Goal: Task Accomplishment & Management: Complete application form

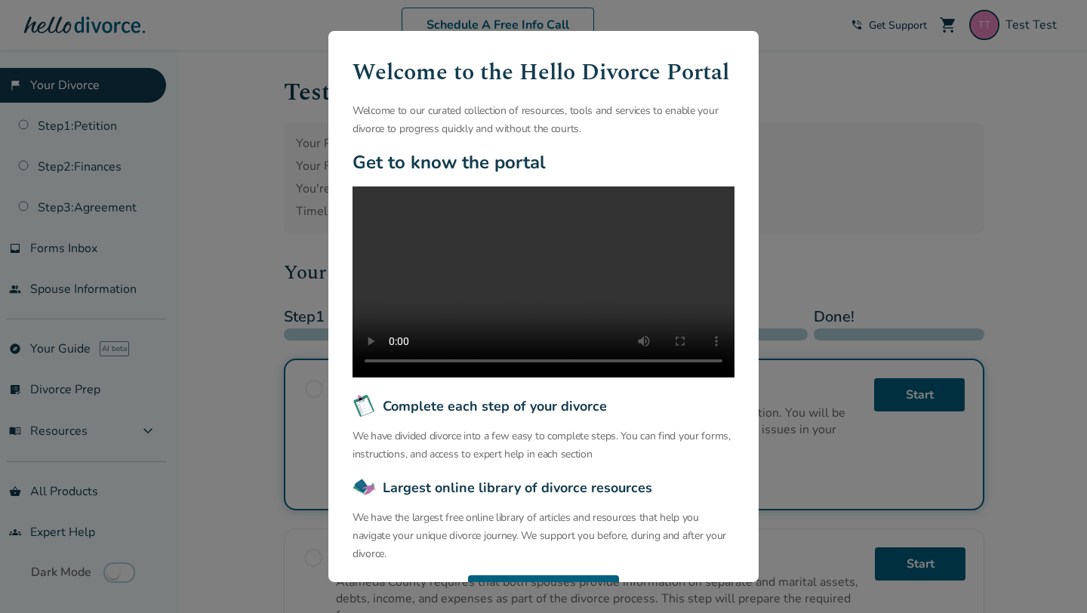
click at [227, 152] on div "Welcome to the Hello Divorce Portal Welcome to our curated collection of resour…" at bounding box center [543, 306] width 1087 height 613
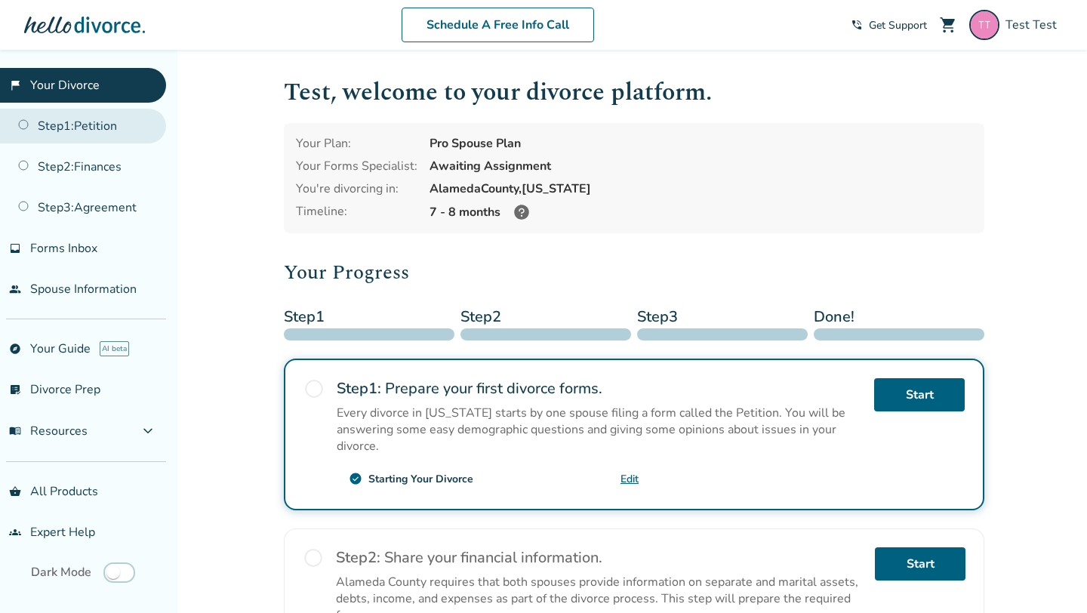
click at [100, 128] on link "Step 1 : Petition" at bounding box center [83, 126] width 166 height 35
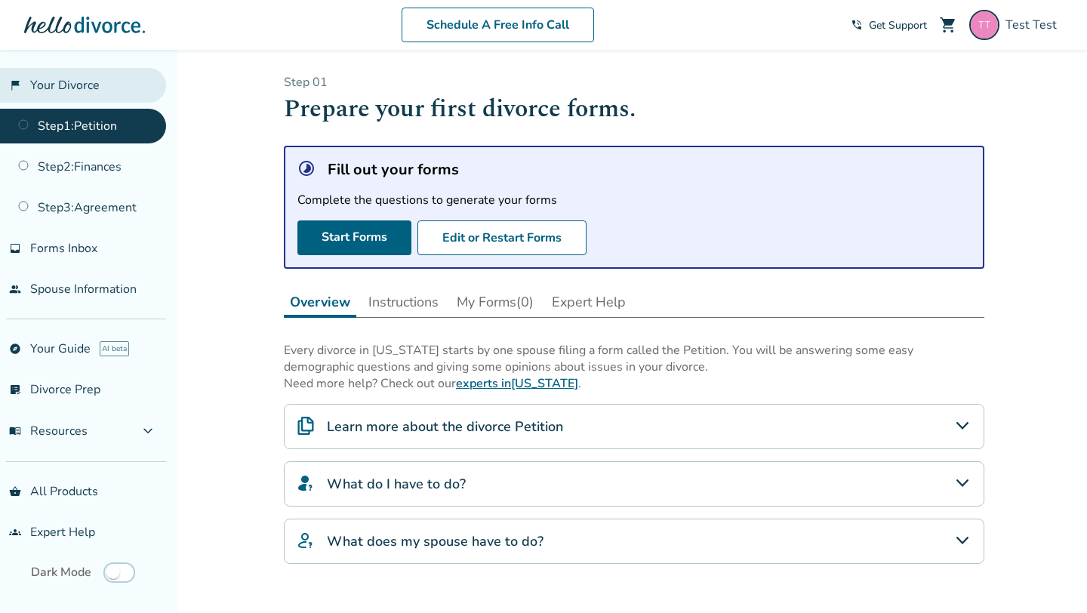
click at [87, 92] on link "flag_2 Your Divorce" at bounding box center [83, 85] width 166 height 35
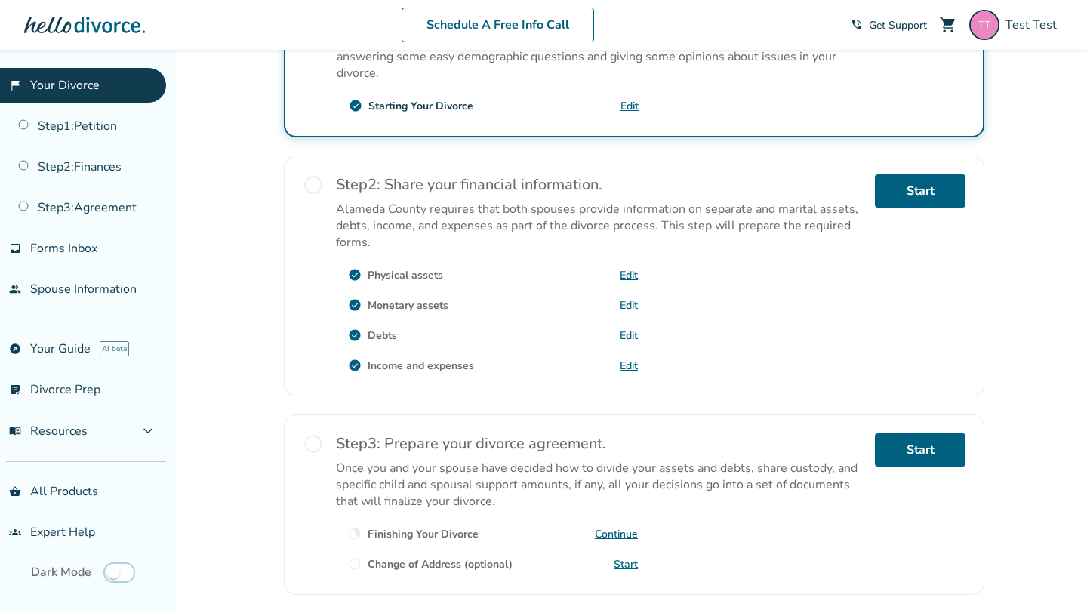
scroll to position [479, 0]
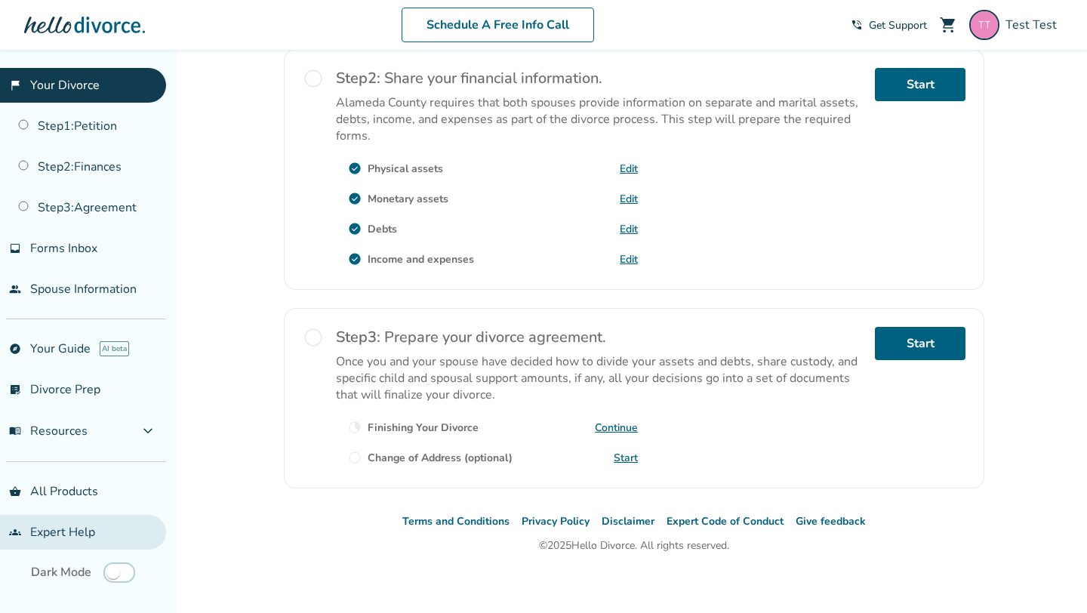
click at [100, 518] on link "groups Expert Help" at bounding box center [83, 532] width 166 height 35
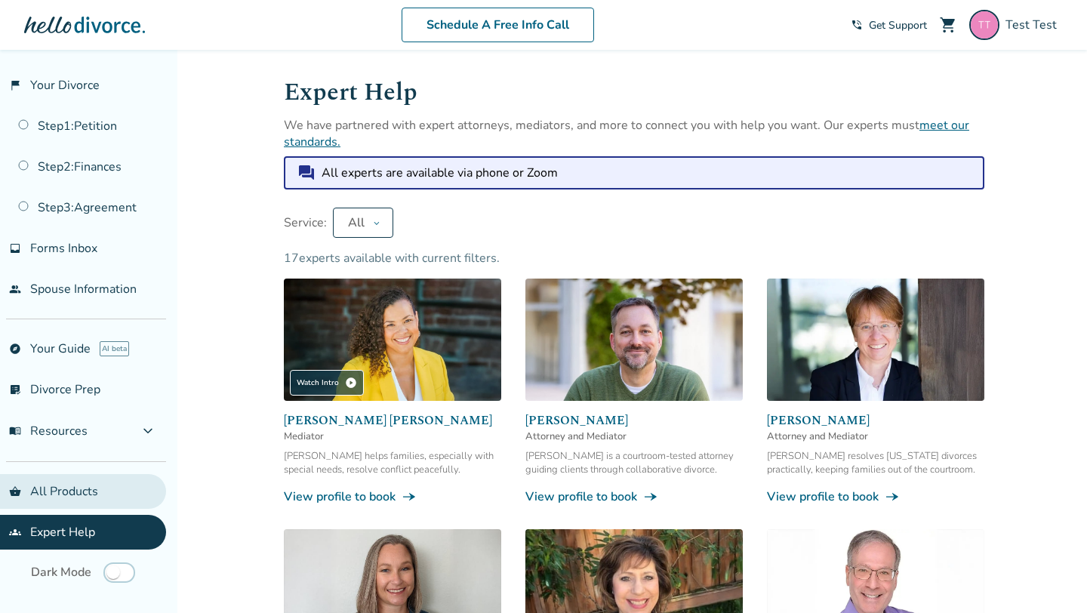
click at [112, 482] on link "shopping_basket All Products" at bounding box center [83, 491] width 166 height 35
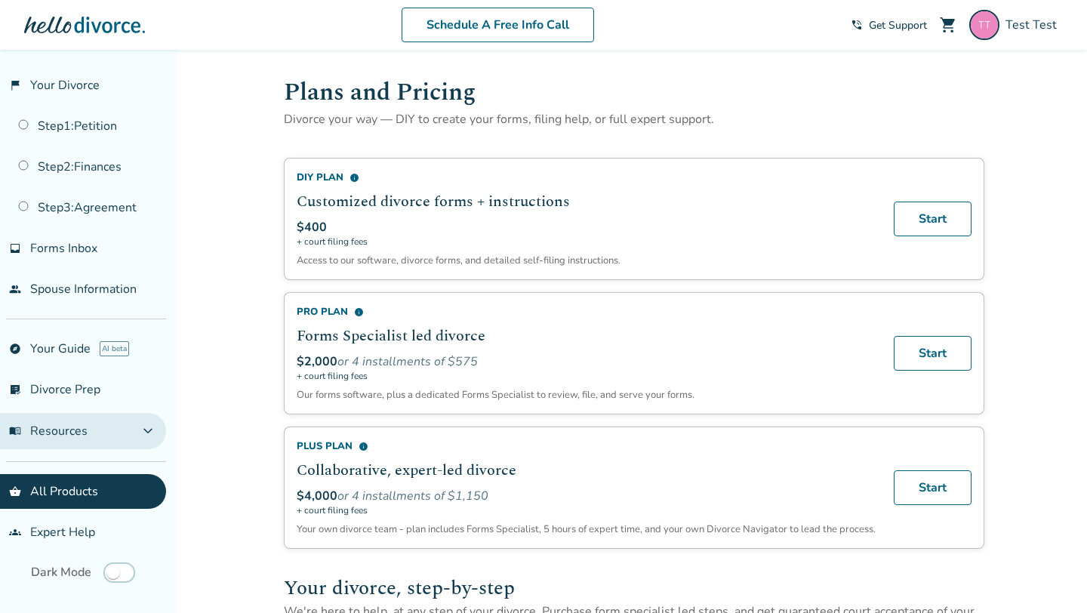
click at [103, 413] on button "menu_book Resources expand_more" at bounding box center [83, 431] width 166 height 36
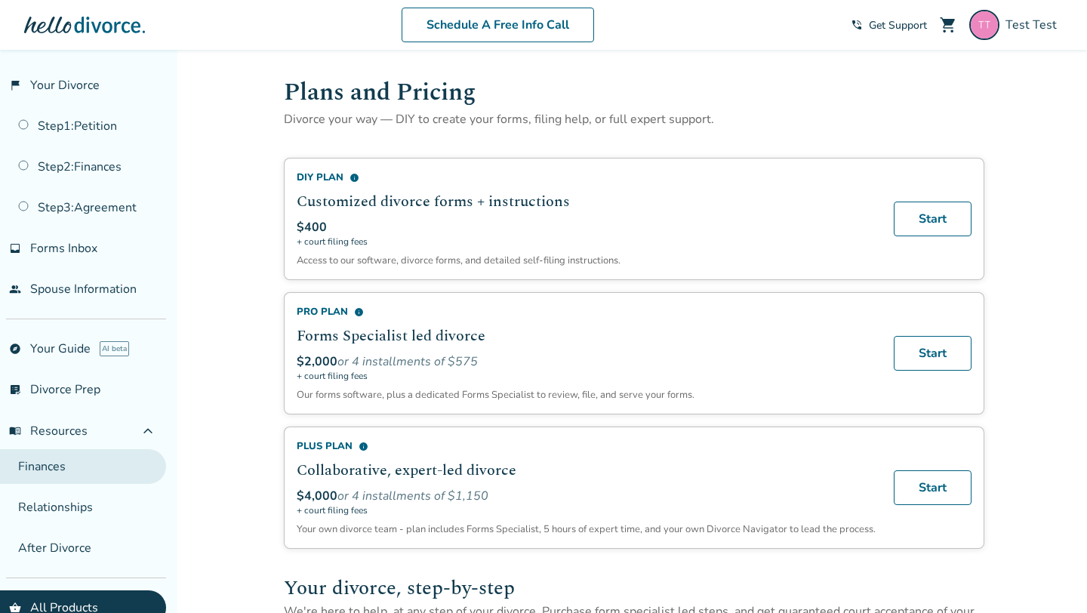
click at [84, 465] on link "Finances" at bounding box center [83, 466] width 166 height 35
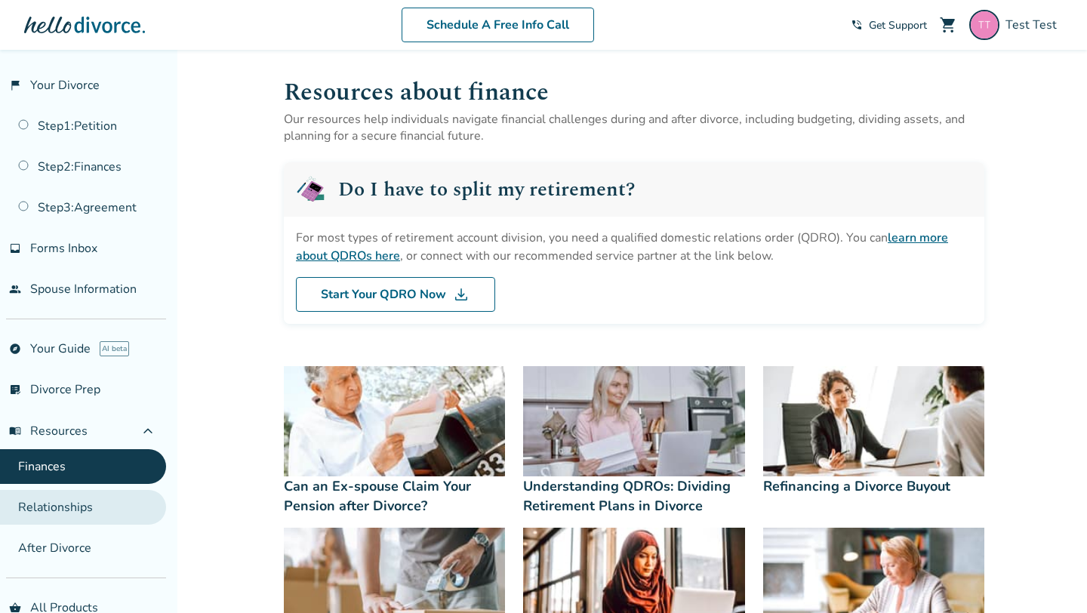
click at [117, 501] on link "Relationships" at bounding box center [83, 507] width 166 height 35
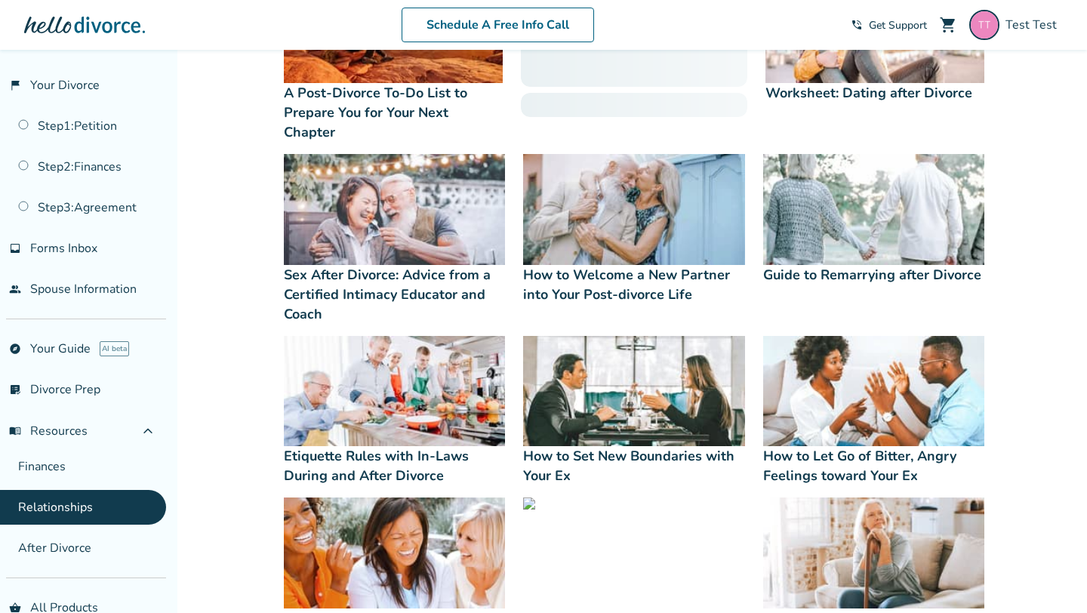
scroll to position [358, 0]
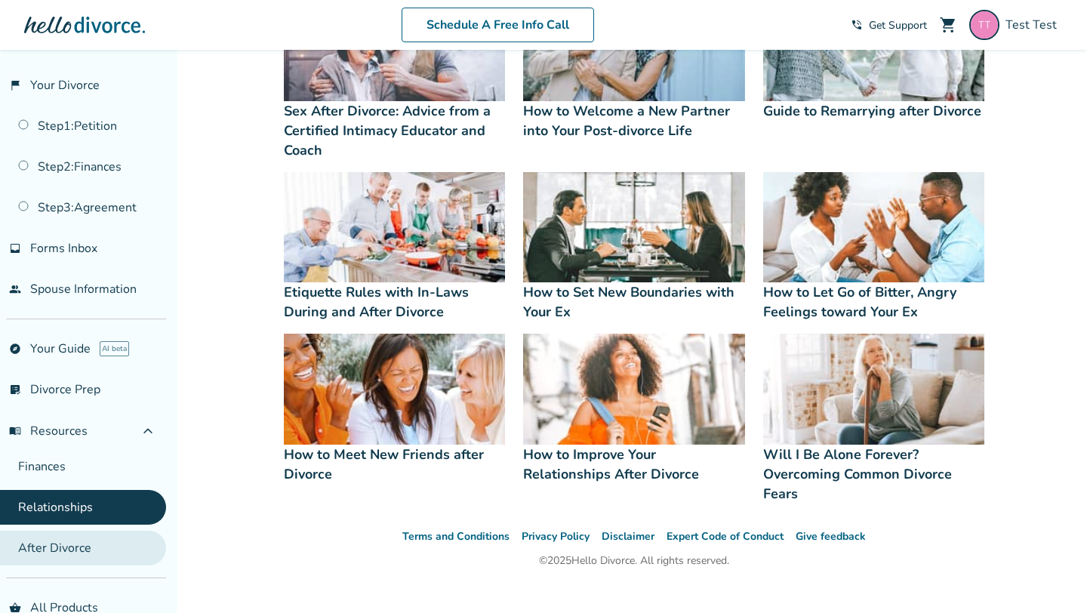
click at [82, 534] on link "After Divorce" at bounding box center [83, 548] width 166 height 35
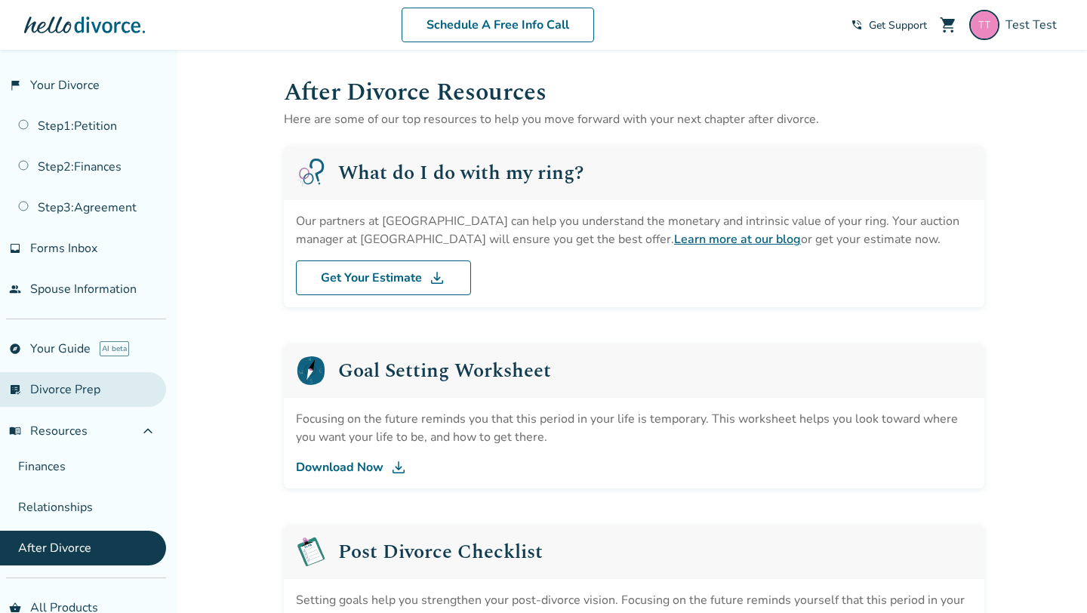
click at [80, 380] on link "list_alt_check Divorce Prep" at bounding box center [83, 389] width 166 height 35
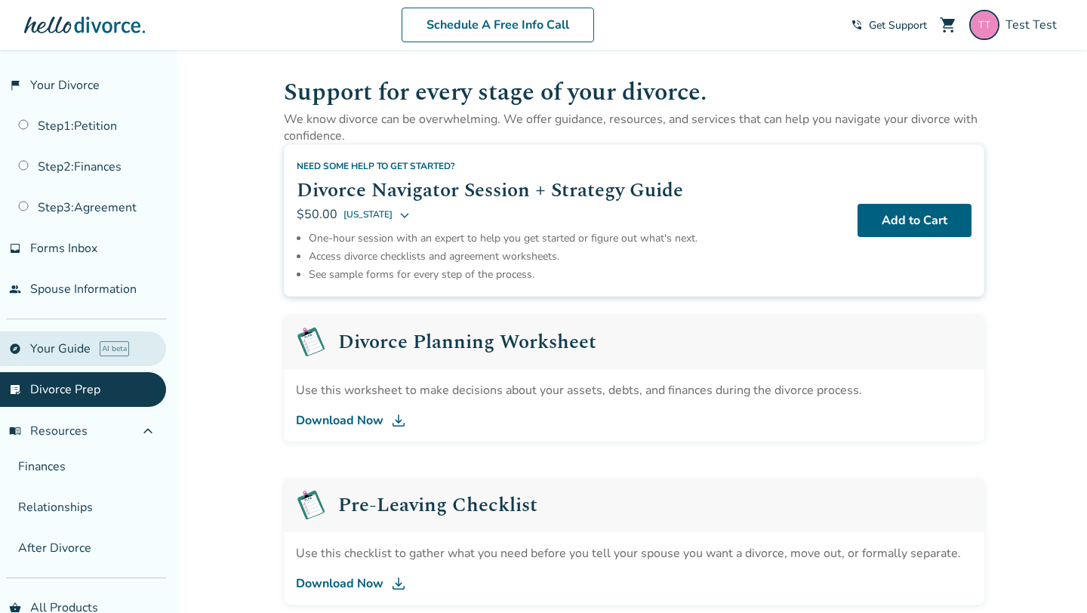
click at [46, 337] on link "explore Your Guide AI beta" at bounding box center [83, 348] width 166 height 35
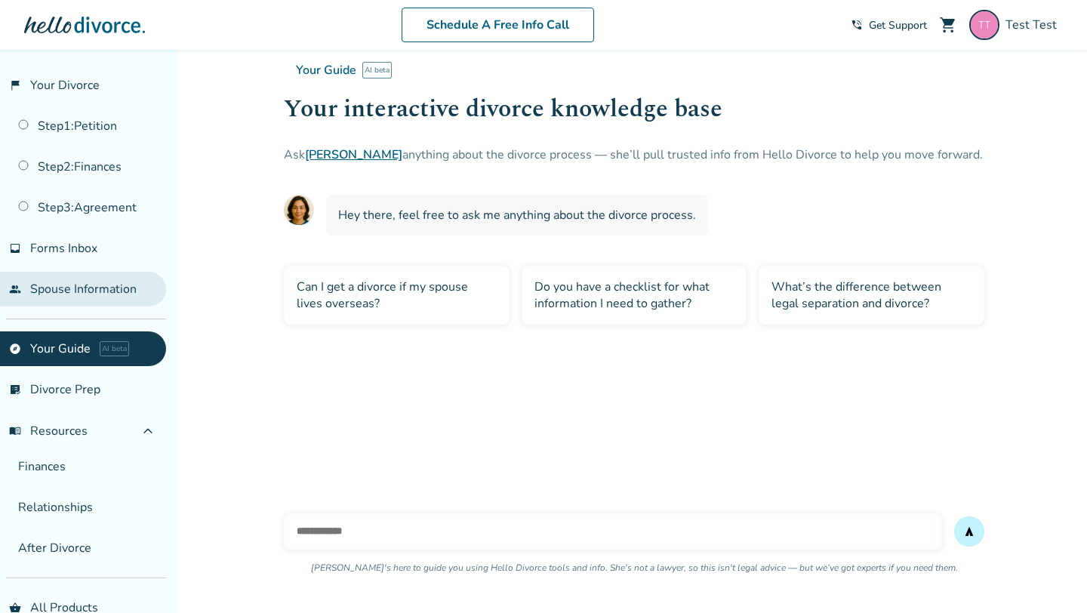
click at [72, 294] on link "people Spouse Information" at bounding box center [83, 289] width 166 height 35
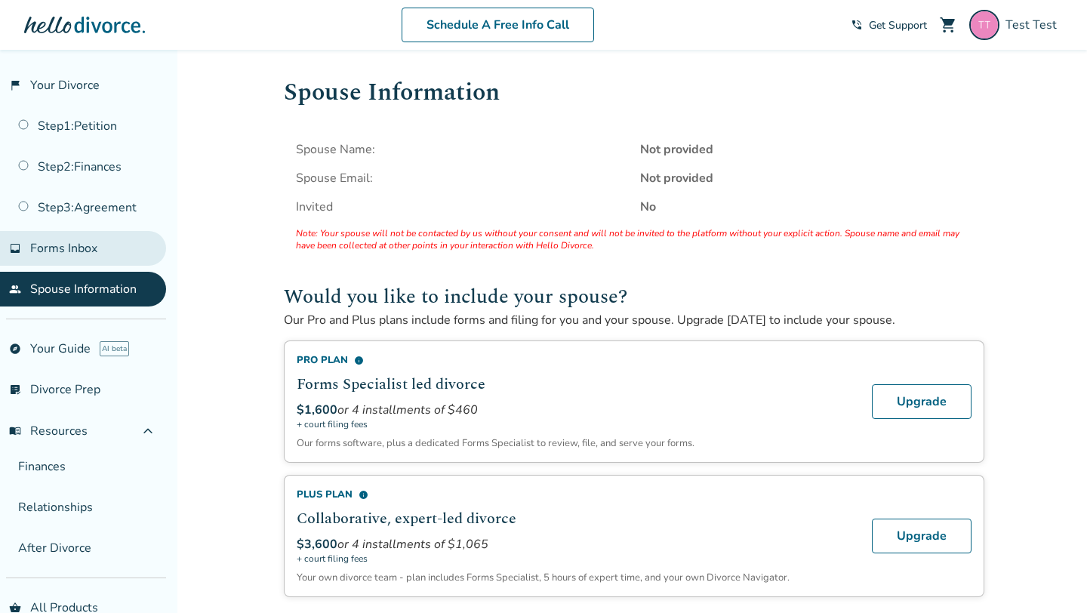
click at [86, 257] on link "inbox Forms Inbox" at bounding box center [83, 248] width 166 height 35
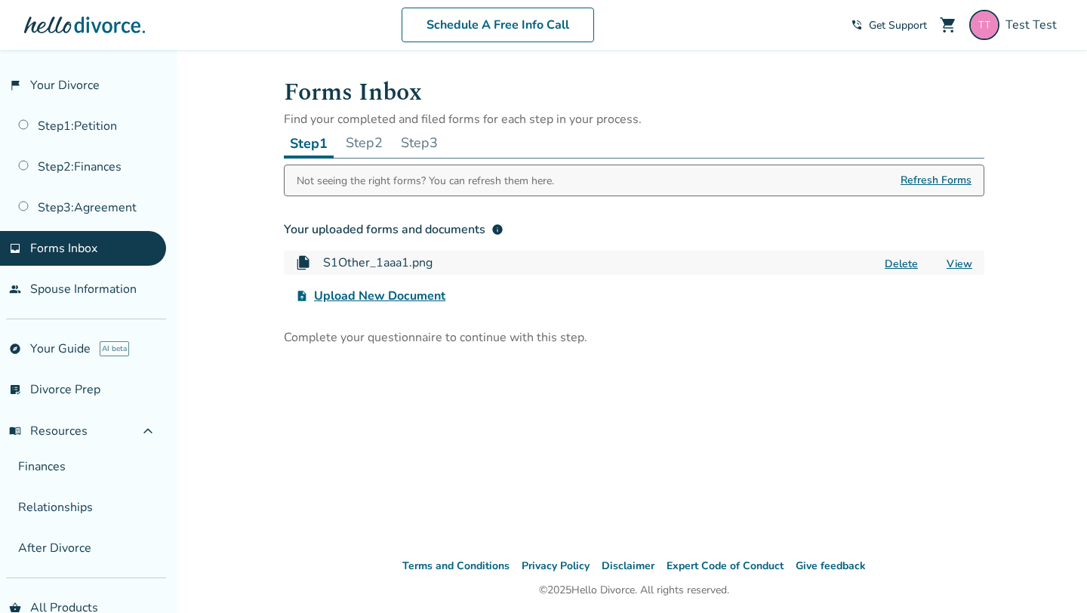
click at [371, 148] on button "Step 2" at bounding box center [364, 143] width 49 height 30
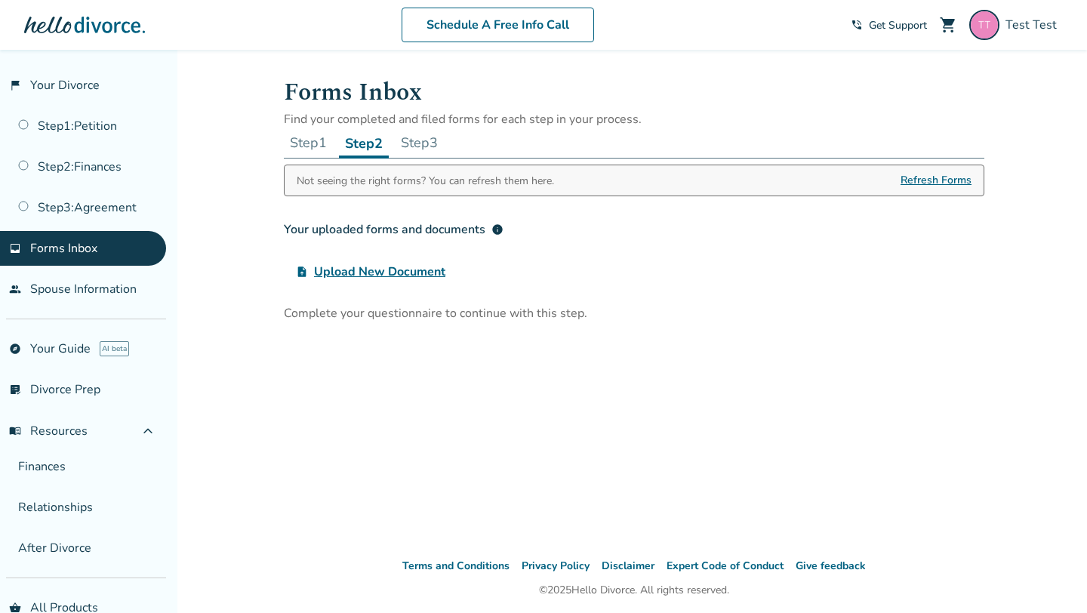
click at [323, 146] on button "Step 1" at bounding box center [308, 143] width 49 height 30
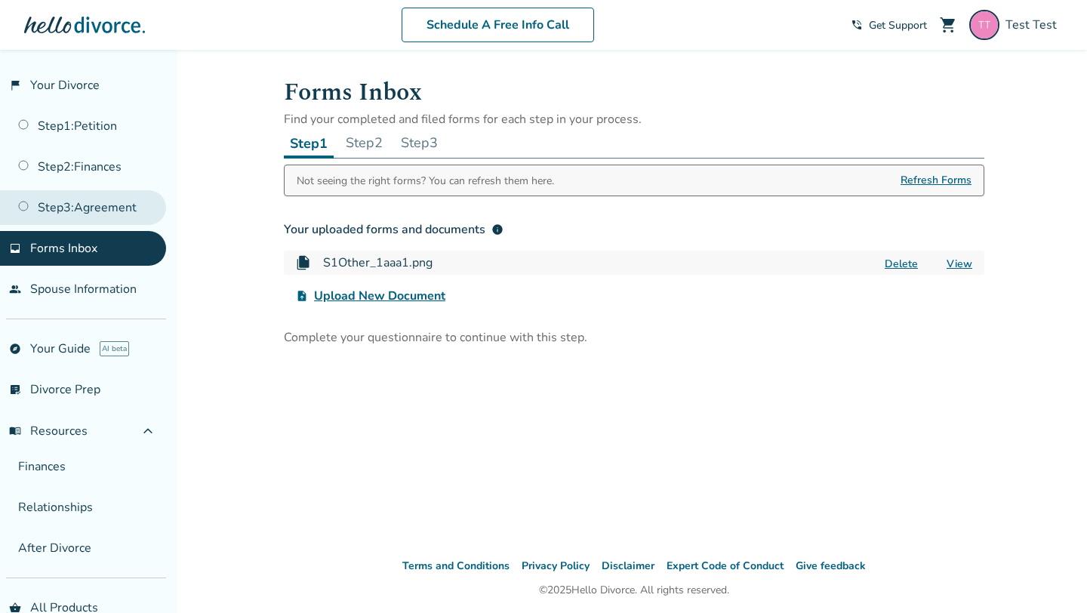
click at [88, 205] on link "Step 3 : Agreement" at bounding box center [83, 207] width 166 height 35
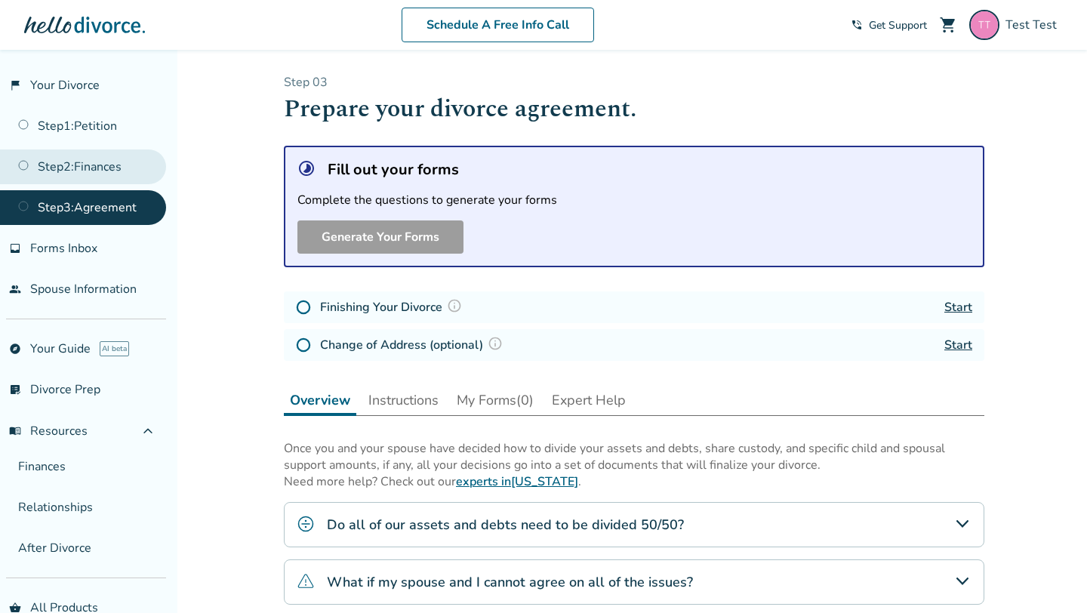
click at [107, 179] on link "Step 2 : Finances" at bounding box center [83, 166] width 166 height 35
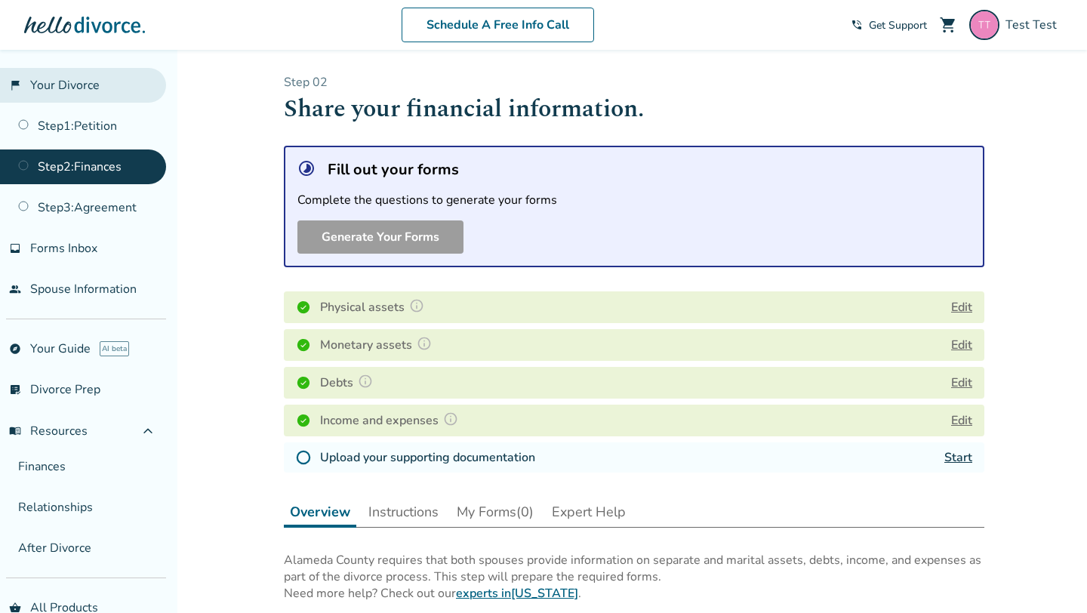
click at [81, 82] on link "flag_2 Your Divorce" at bounding box center [83, 85] width 166 height 35
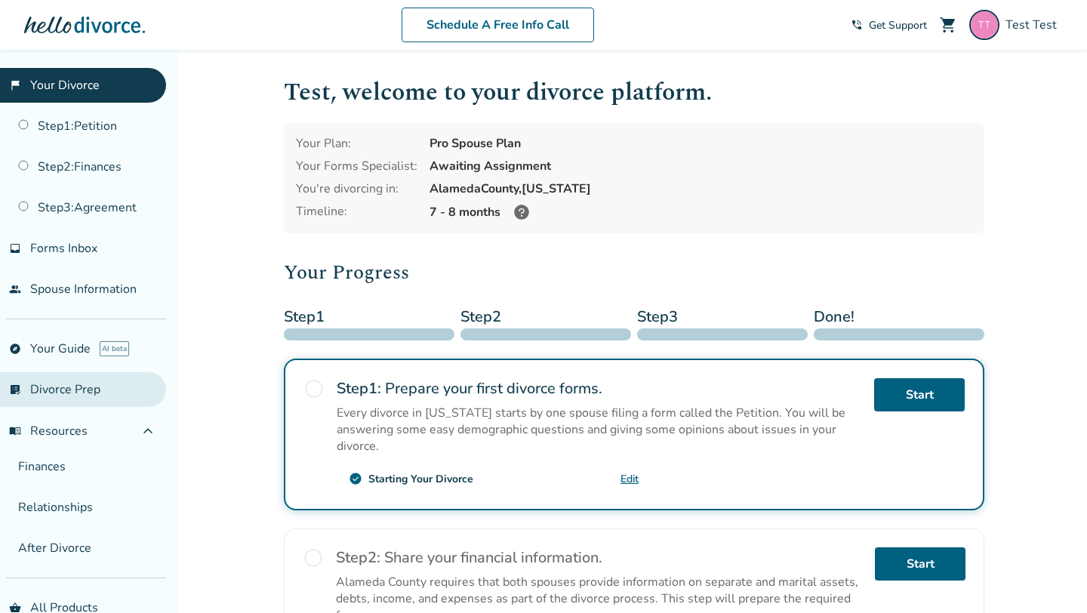
scroll to position [479, 0]
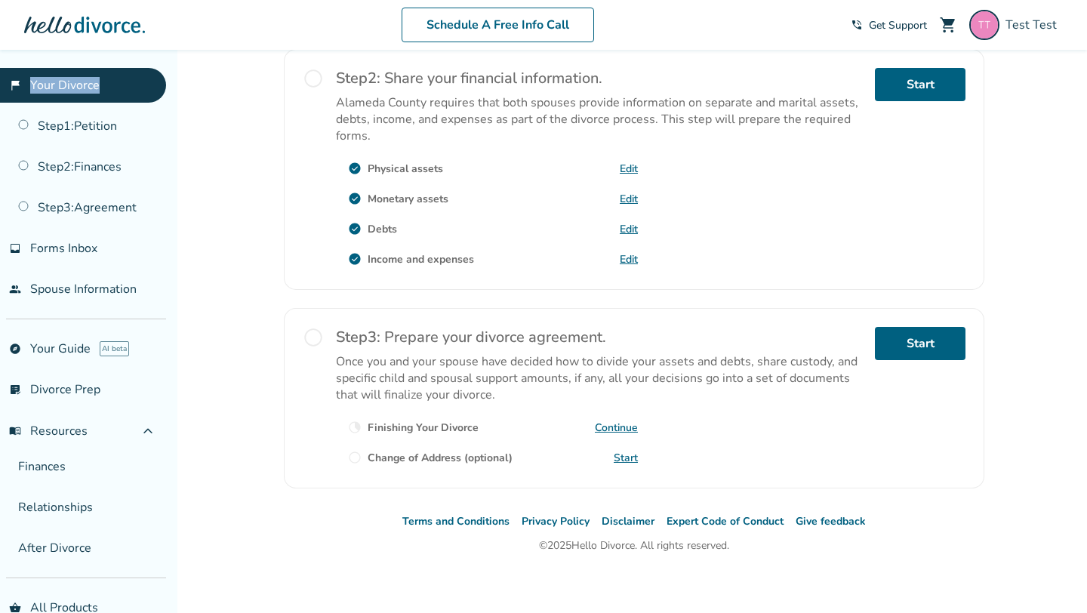
drag, startPoint x: 16, startPoint y: 59, endPoint x: 103, endPoint y: 95, distance: 94.1
click at [103, 95] on div "flag_2 Your Divorce Step 1 : Petition Step 2 : Finances Step 3 : Agreement inbo…" at bounding box center [88, 331] width 177 height 563
copy link "Your Divorce"
drag, startPoint x: 499, startPoint y: 423, endPoint x: 371, endPoint y: 423, distance: 128.3
click at [371, 423] on div "clock_loader_40 Finishing Your Divorce Continue" at bounding box center [487, 427] width 302 height 24
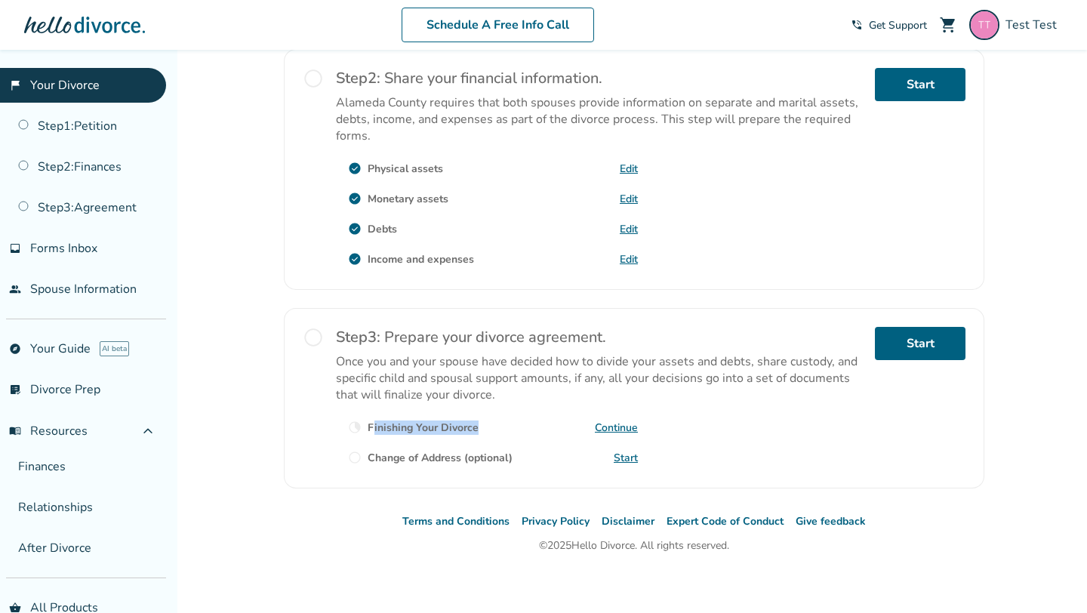
click at [425, 429] on div "Finishing Your Divorce" at bounding box center [423, 427] width 111 height 14
drag, startPoint x: 488, startPoint y: 424, endPoint x: 368, endPoint y: 426, distance: 120.0
click at [368, 426] on div "clock_loader_40 Finishing Your Divorce Continue" at bounding box center [487, 427] width 302 height 24
click at [423, 380] on p "Once you and your spouse have decided how to divide your assets and debts, shar…" at bounding box center [599, 378] width 527 height 50
drag, startPoint x: 368, startPoint y: 421, endPoint x: 479, endPoint y: 420, distance: 110.9
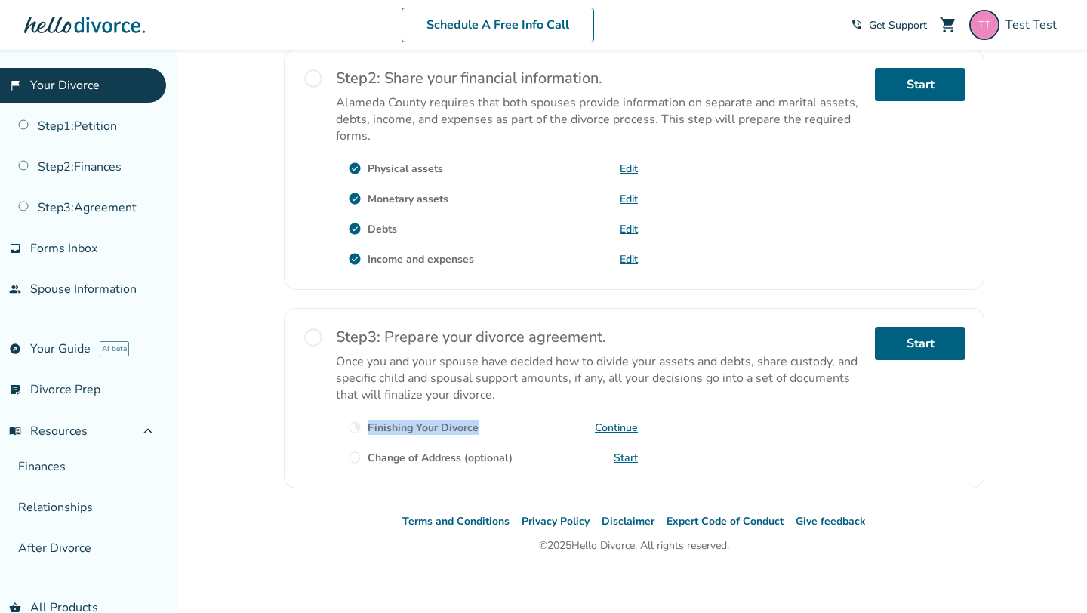
click at [479, 420] on div "clock_loader_40 Finishing Your Divorce Continue" at bounding box center [487, 427] width 302 height 24
copy div "Finishing Your Divorce"
click at [411, 379] on p "Once you and your spouse have decided how to divide your assets and debts, shar…" at bounding box center [599, 378] width 527 height 50
drag, startPoint x: 366, startPoint y: 418, endPoint x: 487, endPoint y: 418, distance: 120.8
click at [487, 418] on div "clock_loader_40 Finishing Your Divorce Continue" at bounding box center [487, 427] width 302 height 24
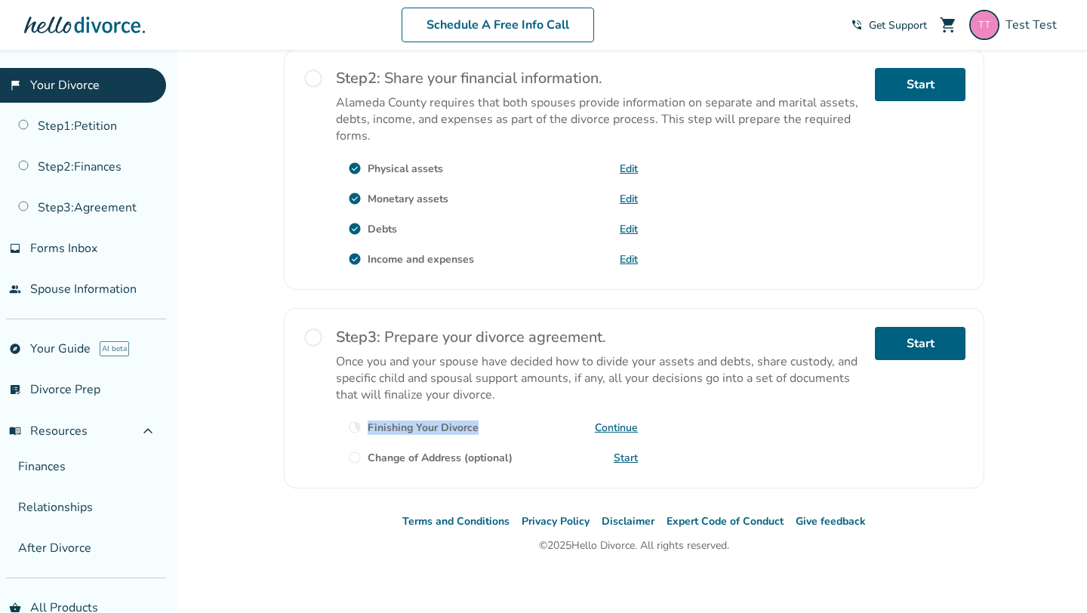
copy div "Finishing Your Divorce"
click at [429, 358] on p "Once you and your spouse have decided how to divide your assets and debts, shar…" at bounding box center [599, 378] width 527 height 50
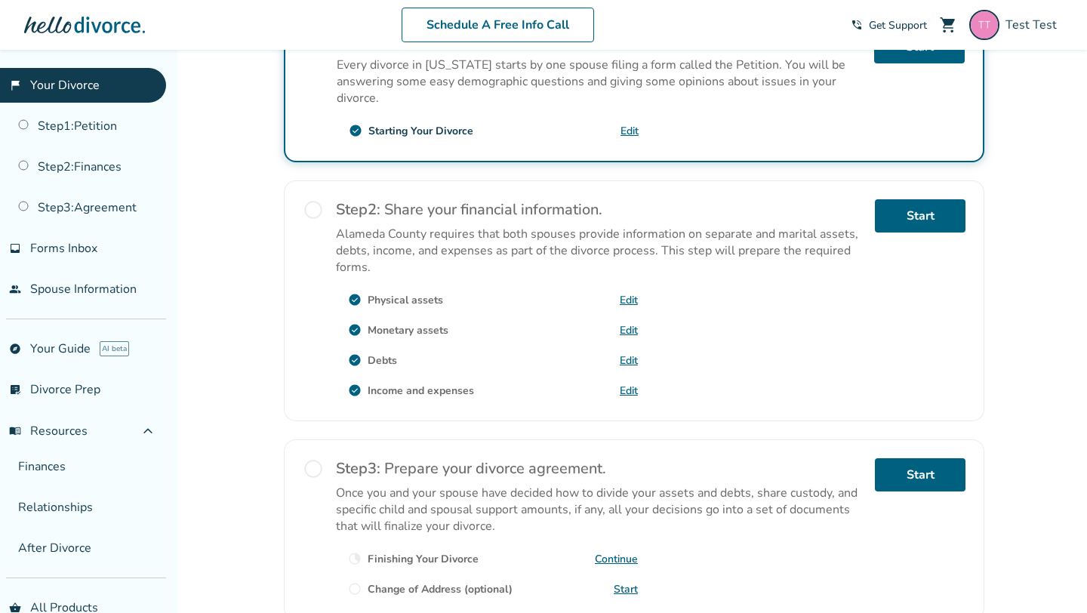
scroll to position [351, 0]
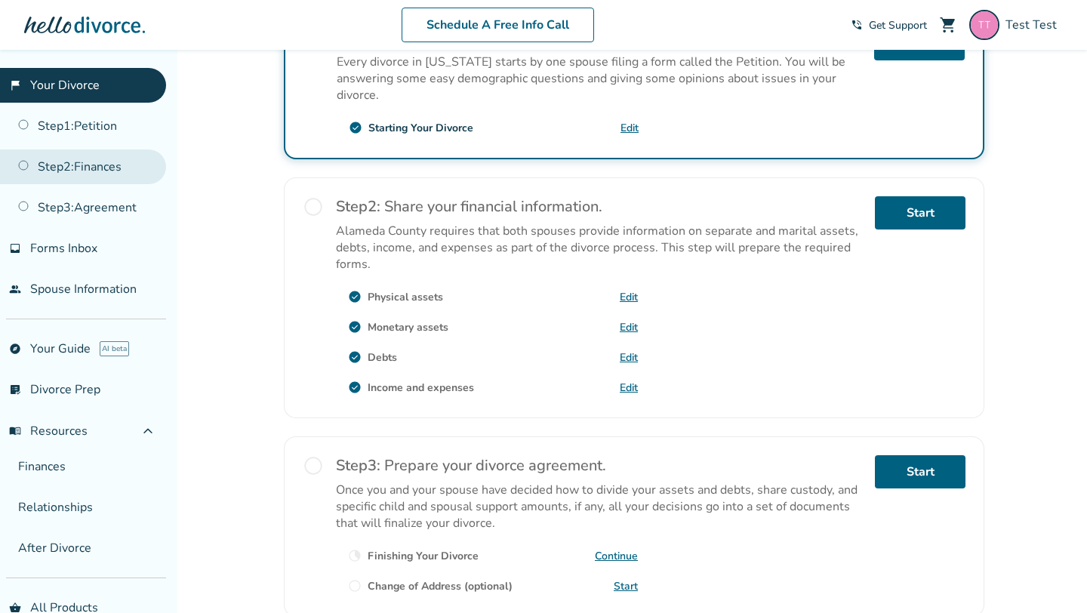
click at [70, 157] on link "Step 2 : Finances" at bounding box center [83, 166] width 166 height 35
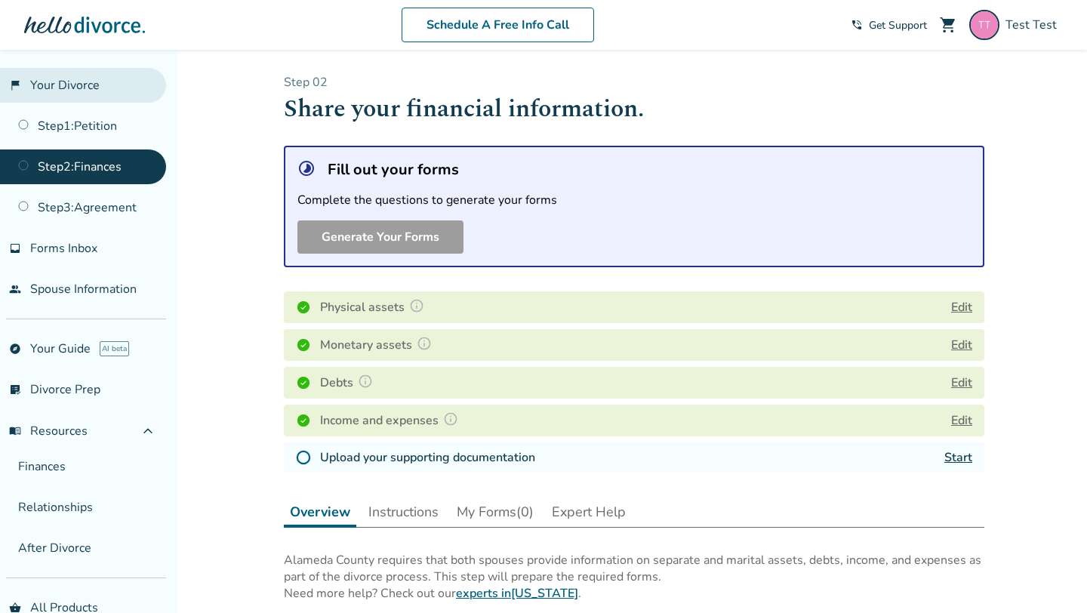
click at [94, 84] on link "flag_2 Your Divorce" at bounding box center [83, 85] width 166 height 35
